Goal: Transaction & Acquisition: Purchase product/service

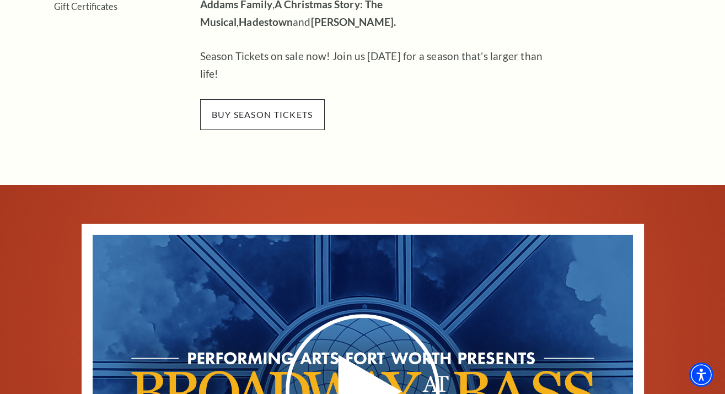
scroll to position [564, 0]
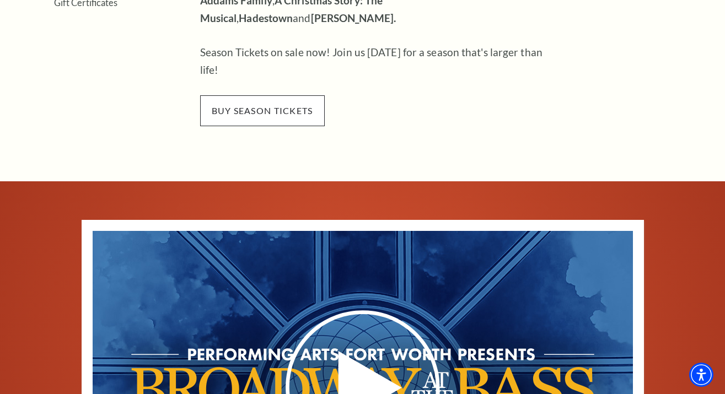
click at [260, 95] on span "buy season tickets" at bounding box center [262, 110] width 125 height 31
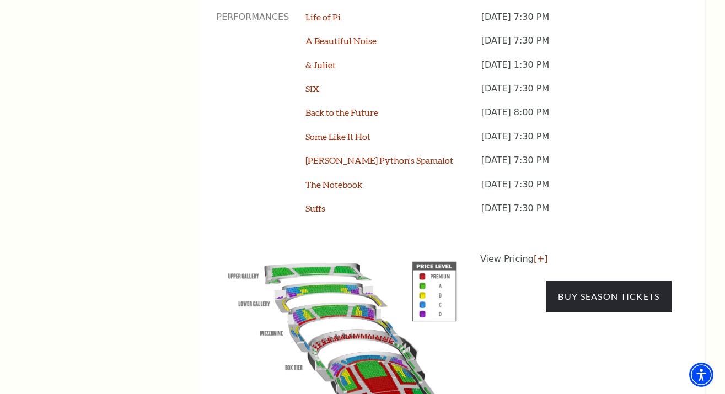
scroll to position [968, 0]
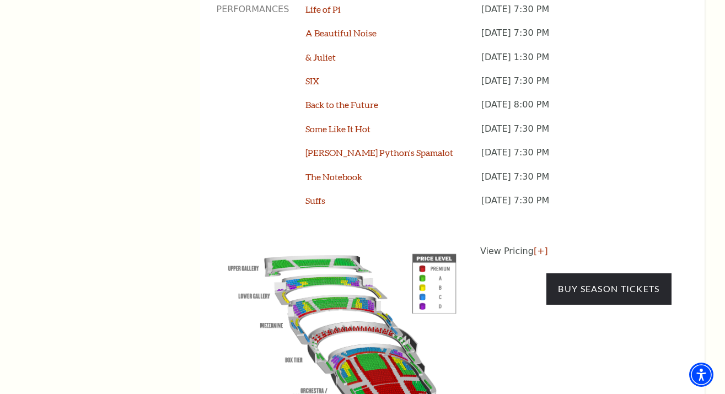
click at [514, 245] on p "View Pricing [+]" at bounding box center [575, 251] width 191 height 13
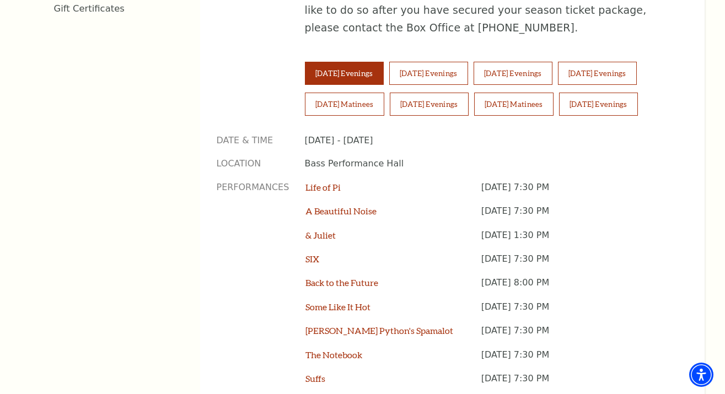
scroll to position [786, 0]
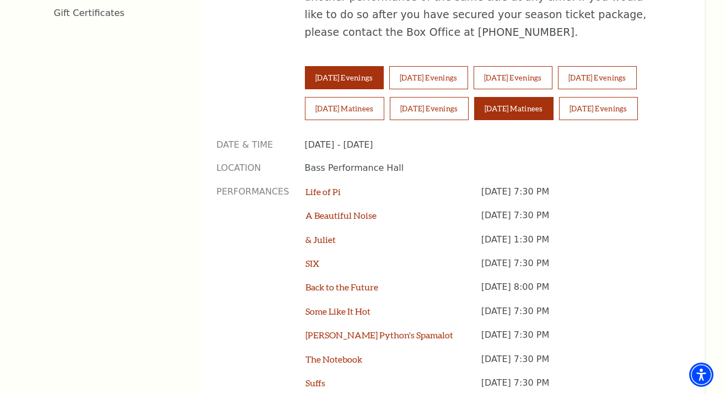
click at [521, 97] on button "Sunday Matinees" at bounding box center [513, 108] width 79 height 23
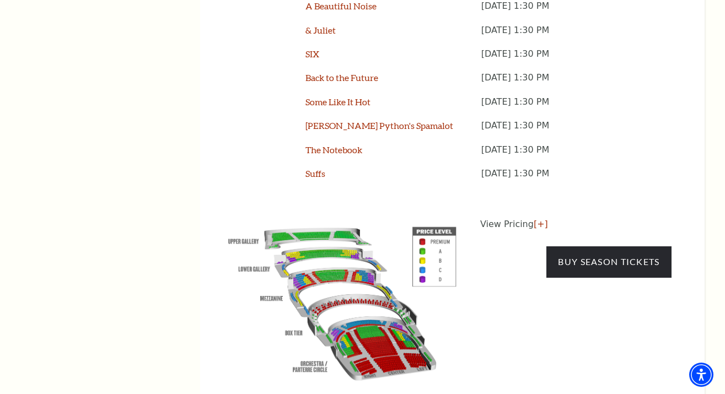
scroll to position [997, 0]
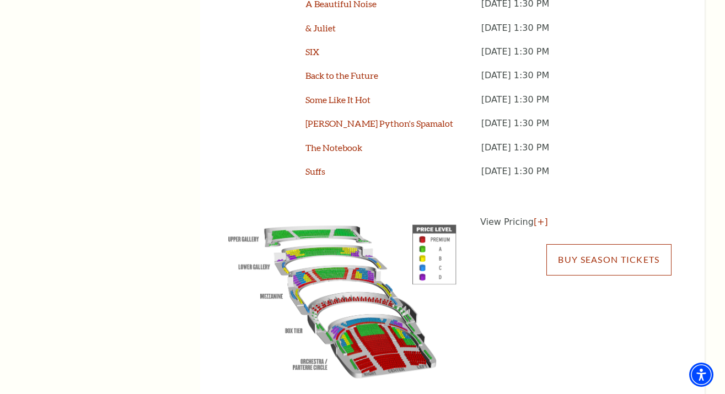
click at [585, 244] on link "Buy Season Tickets" at bounding box center [608, 259] width 125 height 31
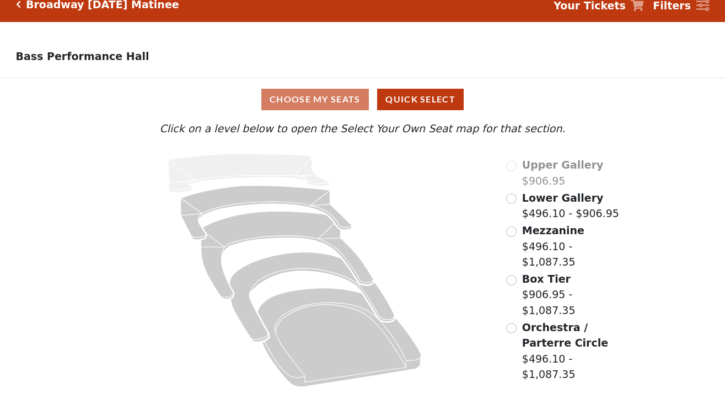
scroll to position [15, 0]
click at [510, 237] on input "Mezzanine$496.10 - $1,087.35\a" at bounding box center [511, 232] width 10 height 10
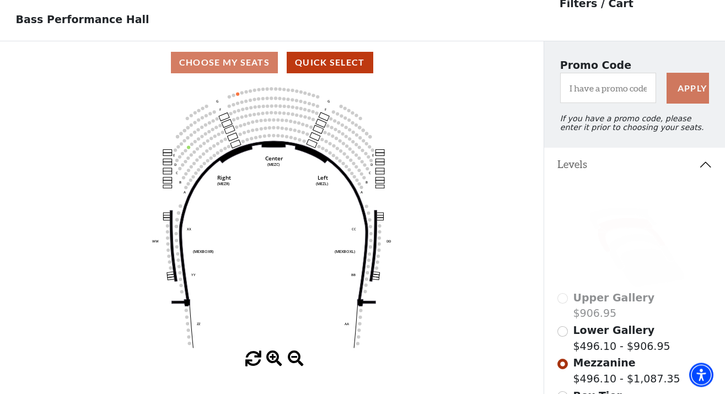
scroll to position [51, 0]
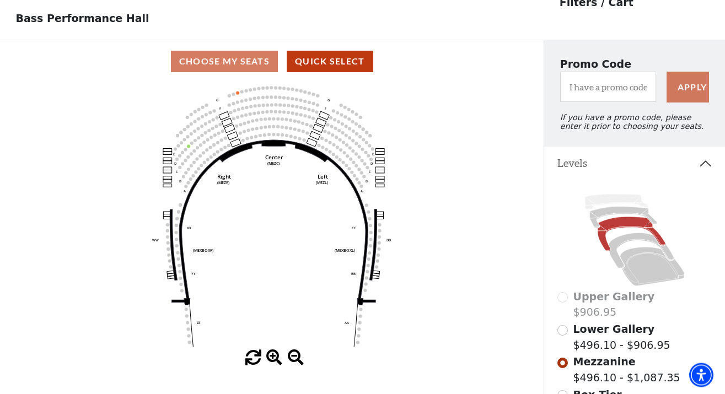
click at [272, 355] on span at bounding box center [274, 358] width 16 height 16
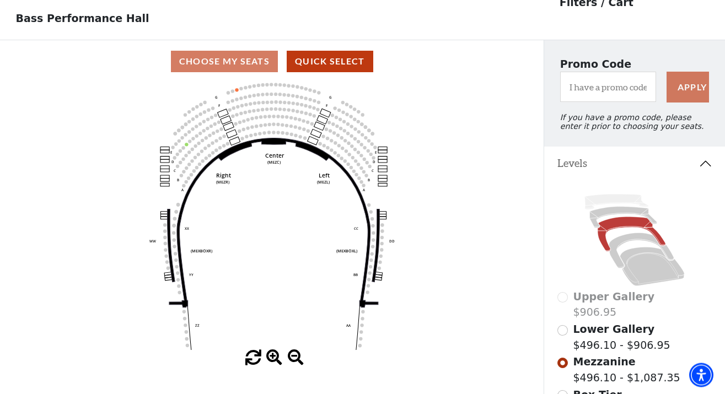
click at [273, 355] on span at bounding box center [274, 358] width 16 height 16
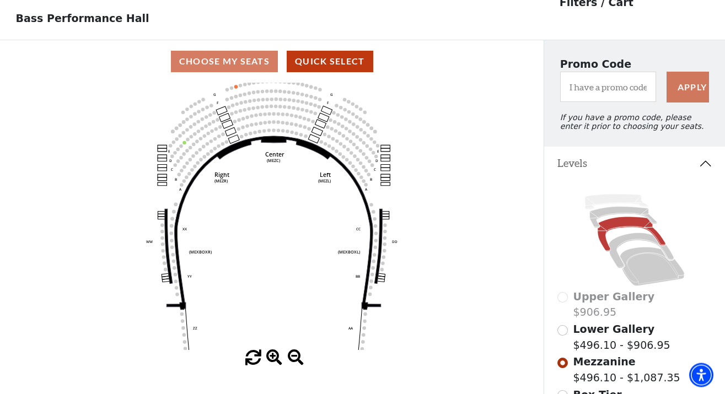
click at [273, 355] on span at bounding box center [274, 358] width 16 height 16
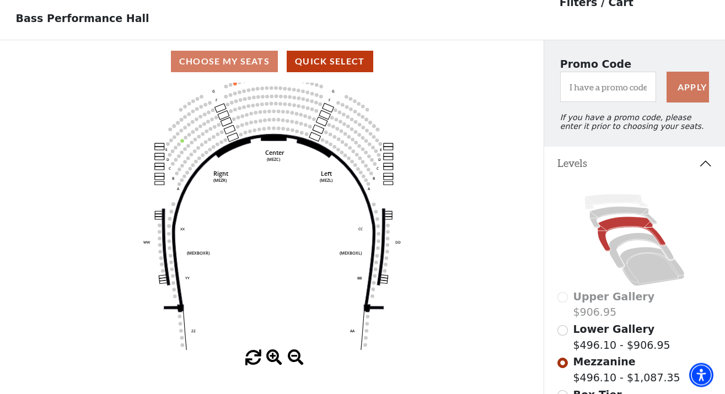
click at [273, 355] on span at bounding box center [274, 358] width 16 height 16
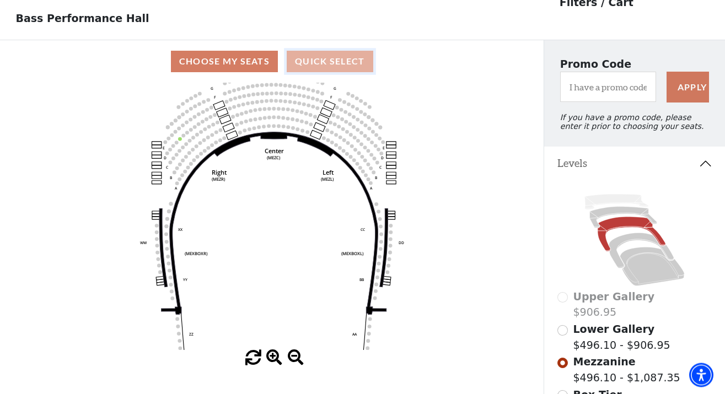
click at [320, 58] on button "Quick Select" at bounding box center [330, 62] width 87 height 22
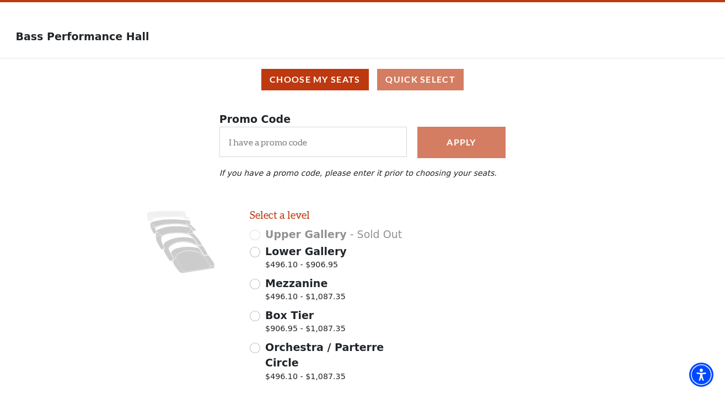
scroll to position [0, 0]
